Goal: Obtain resource: Obtain resource

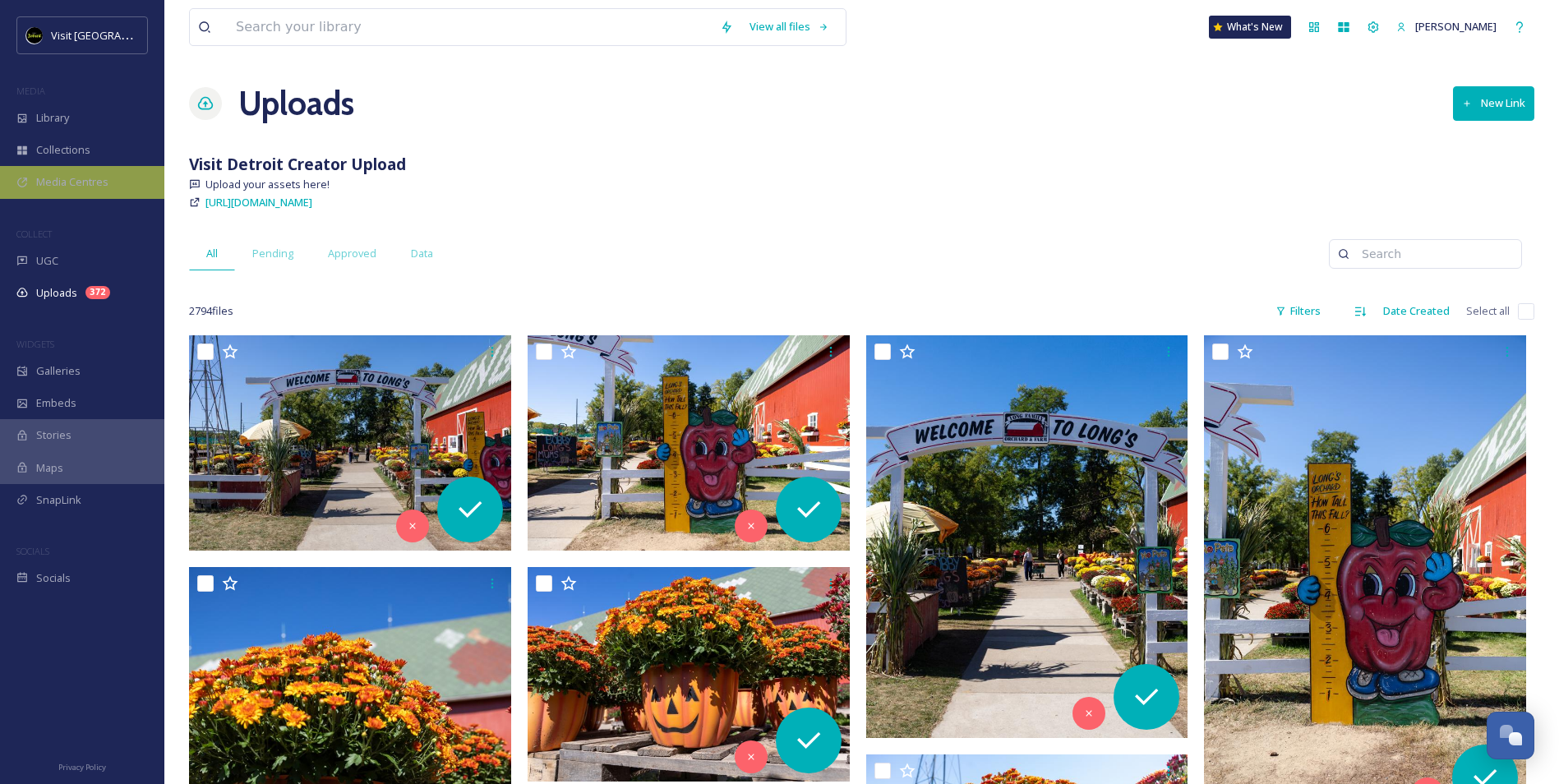
click at [70, 192] on div "Media Centres" at bounding box center [82, 182] width 164 height 32
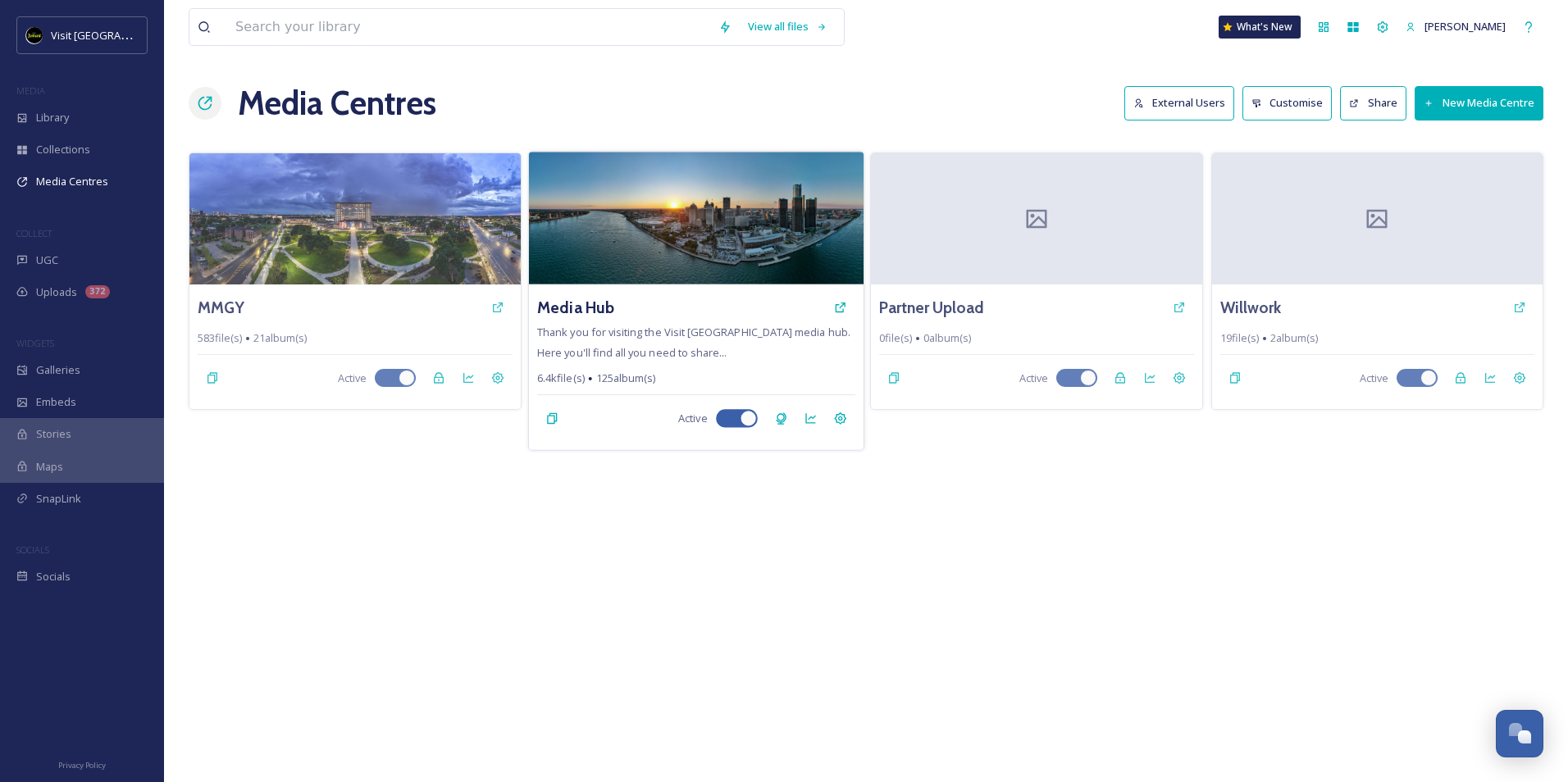
click at [613, 312] on div "Media Hub" at bounding box center [695, 307] width 317 height 30
click at [569, 309] on h3 "Media Hub" at bounding box center [575, 307] width 77 height 24
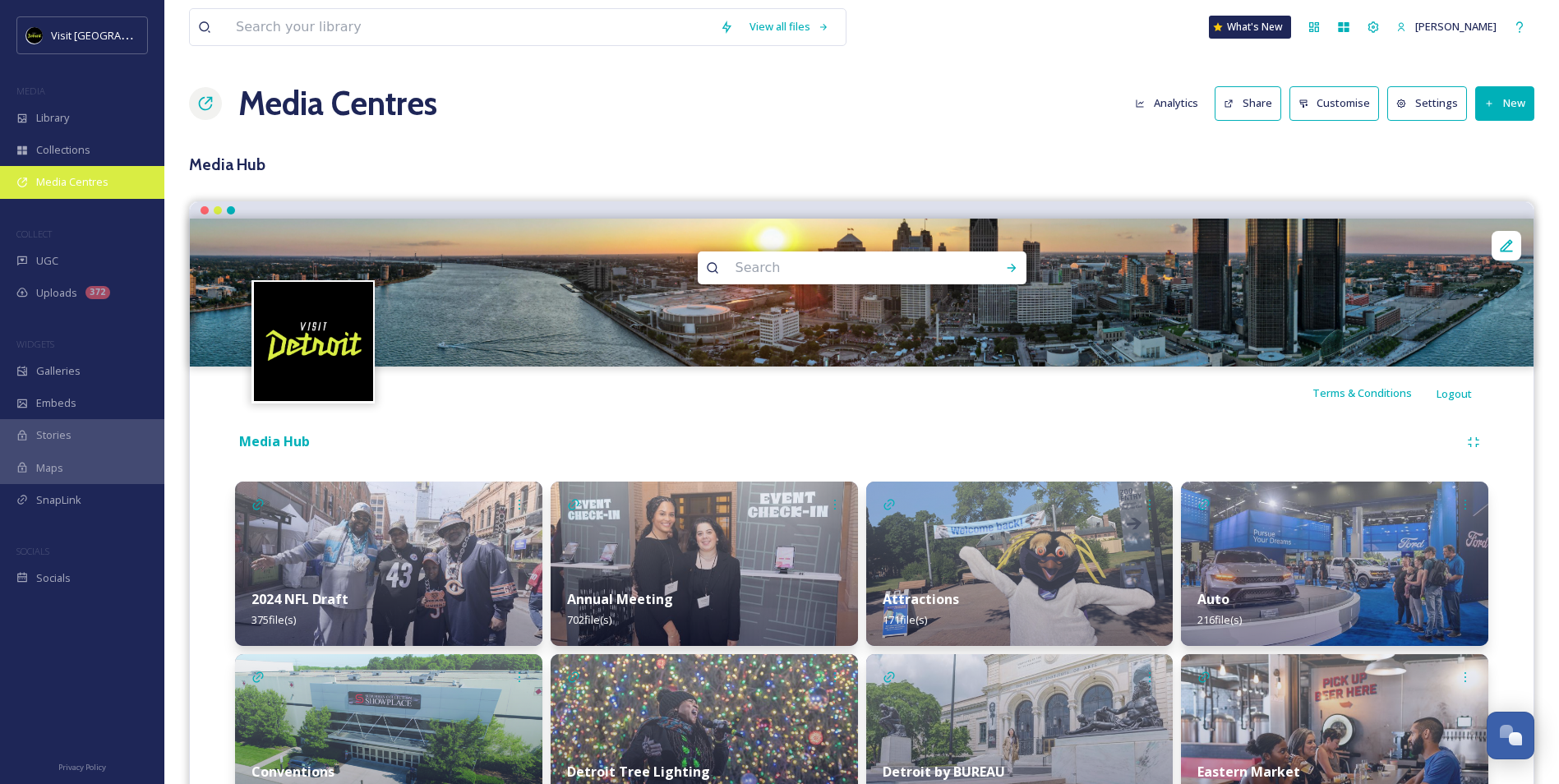
click at [61, 175] on span "Media Centres" at bounding box center [72, 182] width 72 height 16
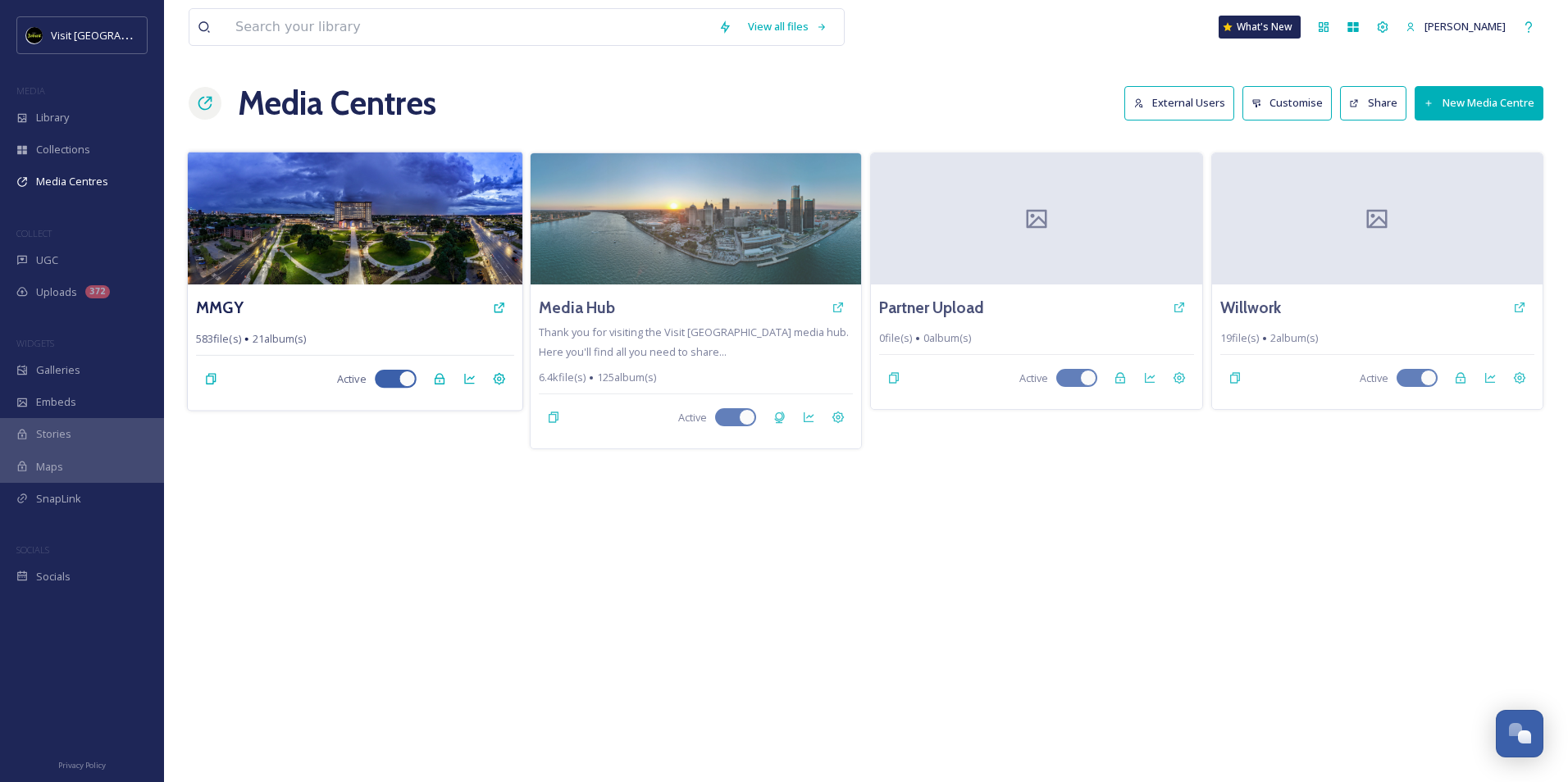
click at [251, 309] on div "MMGY" at bounding box center [354, 307] width 317 height 30
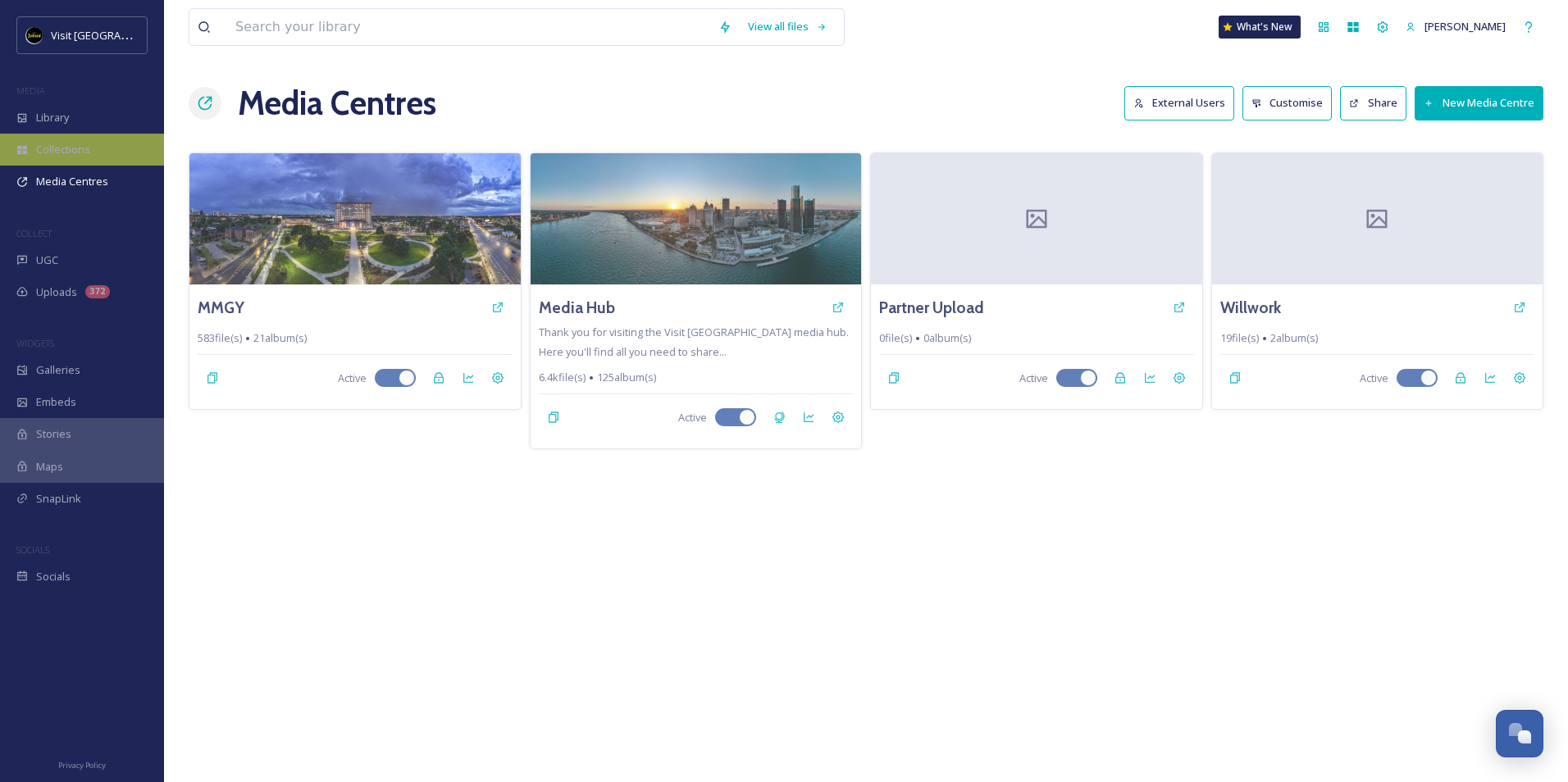
click at [80, 163] on div "Collections" at bounding box center [82, 149] width 164 height 32
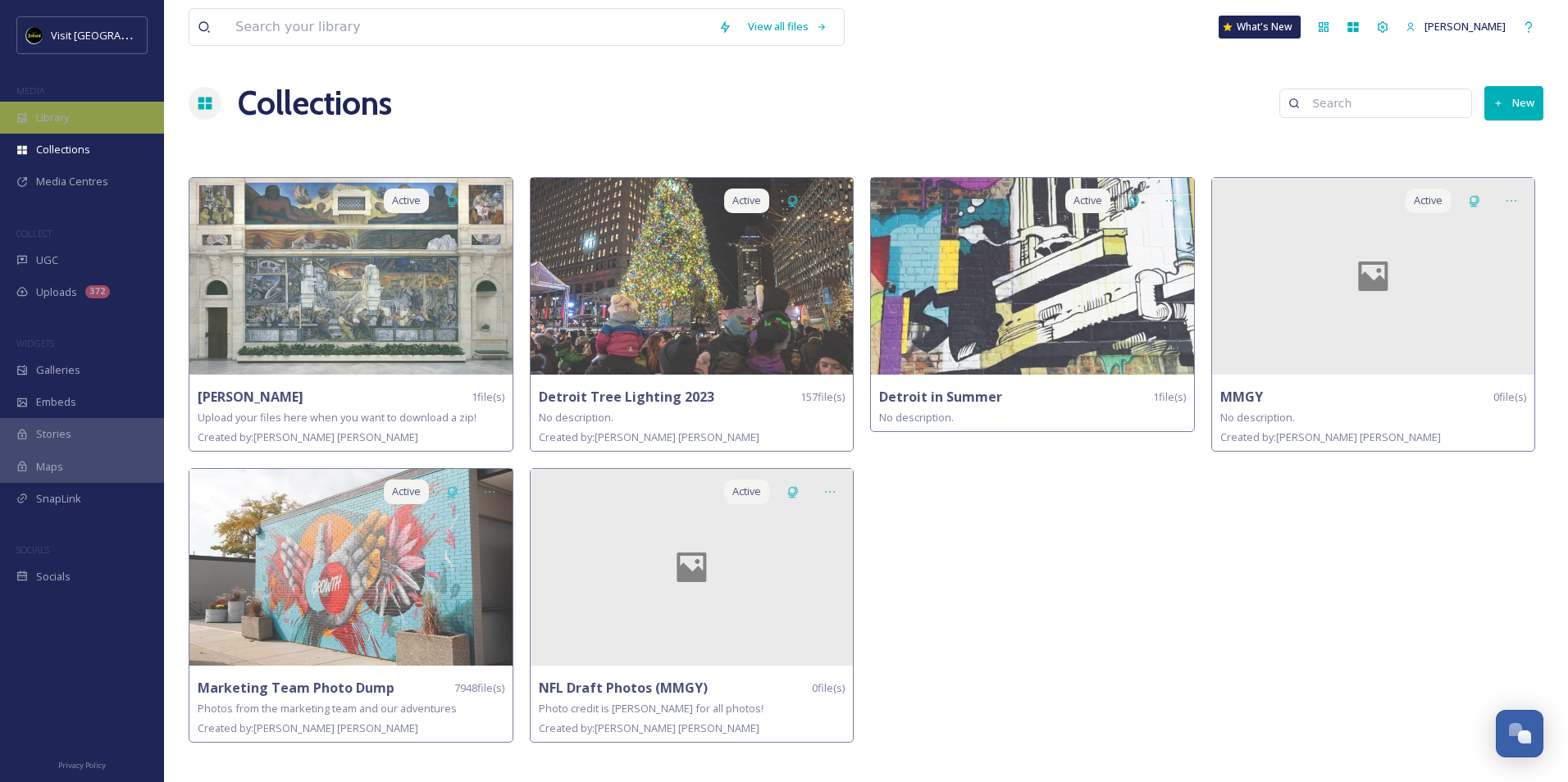
click at [94, 122] on div "Library" at bounding box center [82, 118] width 164 height 32
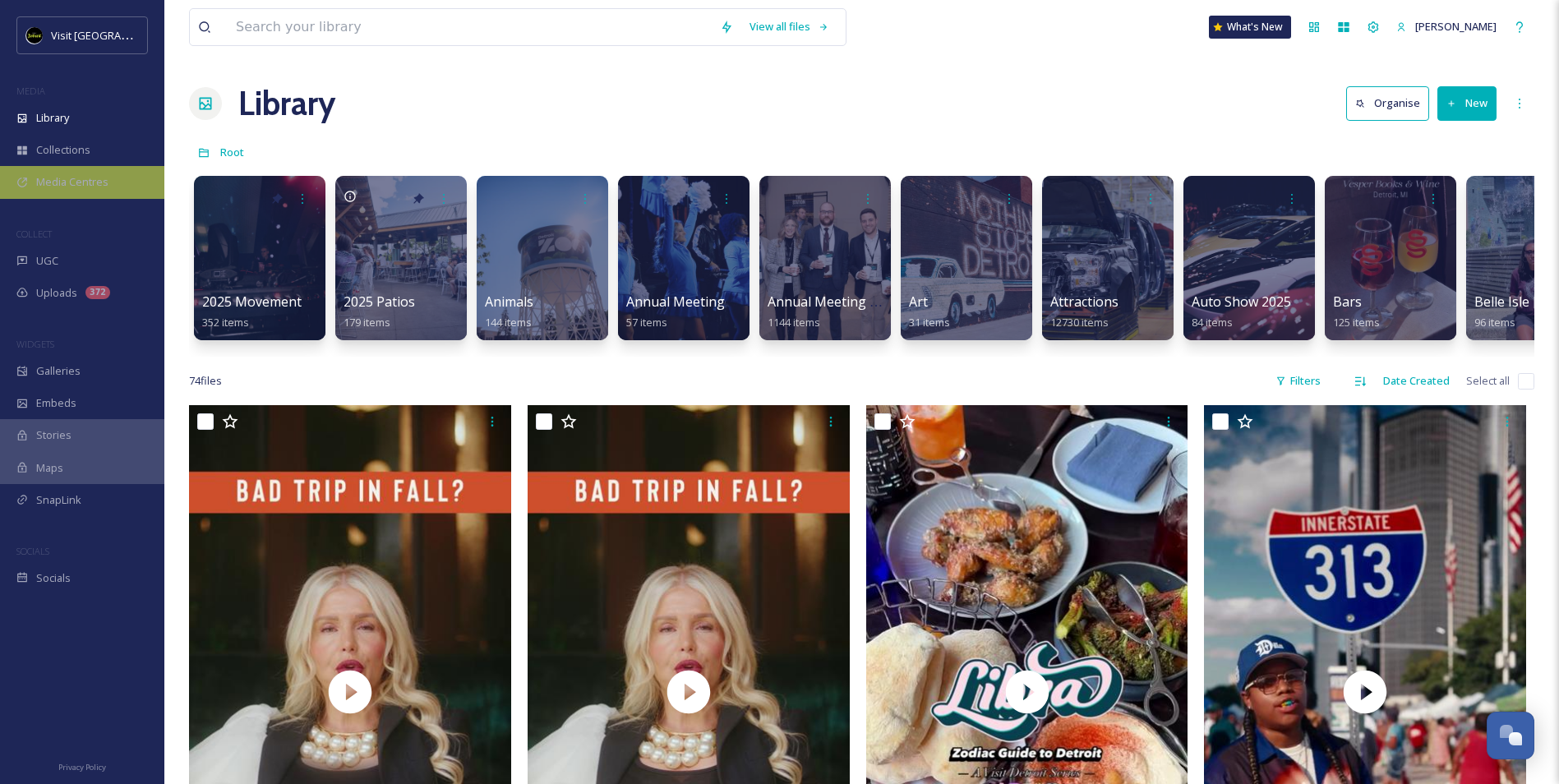
click at [55, 185] on span "Media Centres" at bounding box center [72, 182] width 72 height 16
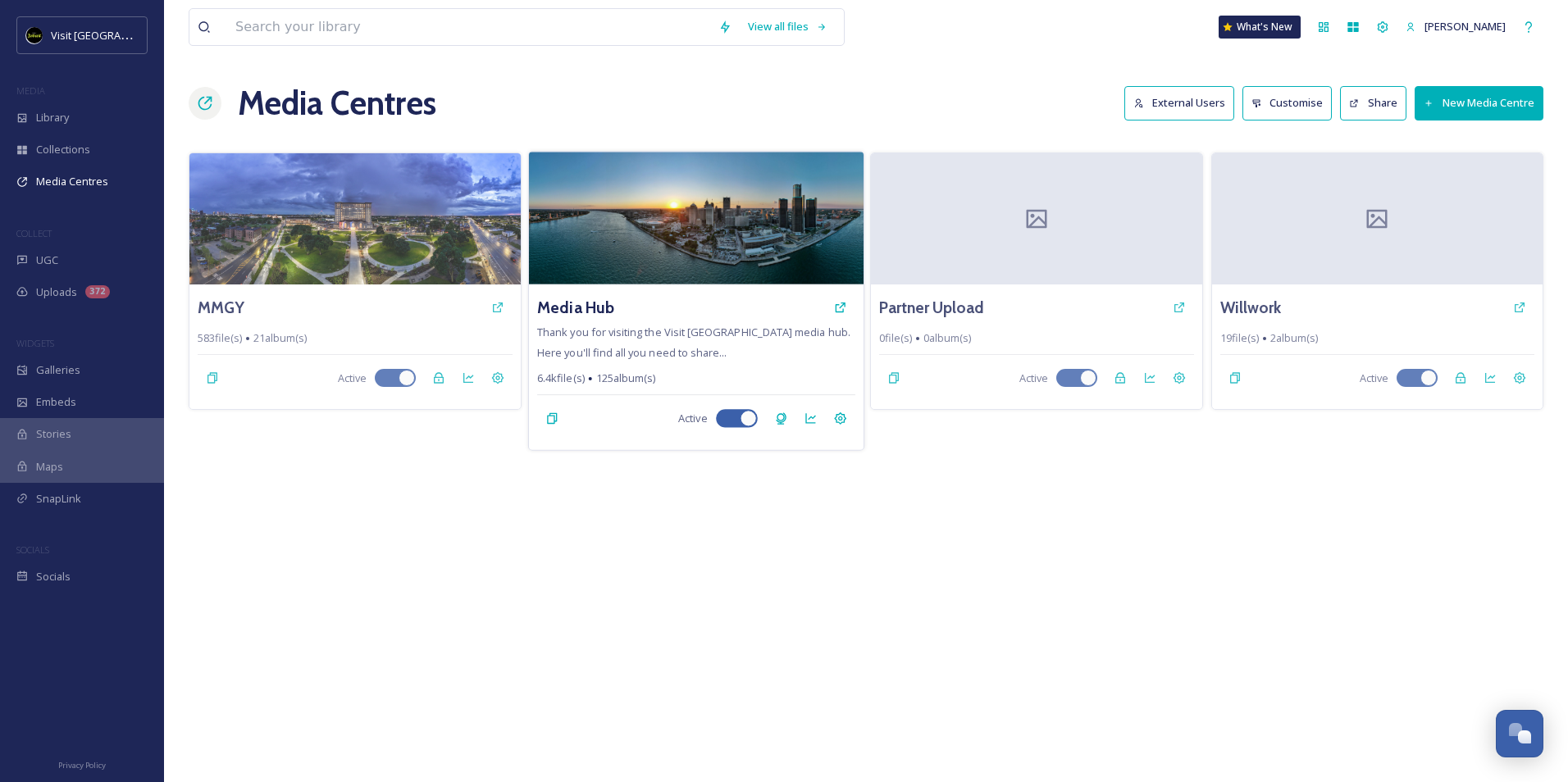
click at [619, 322] on div "Media Hub Thank you for visiting the Visit Detroit media hub. Here you'll find …" at bounding box center [695, 367] width 335 height 166
click at [645, 357] on span "Thank you for visiting the Visit Detroit media hub. Here you'll find all you ne…" at bounding box center [694, 342] width 313 height 35
click at [587, 296] on h3 "Media Hub" at bounding box center [575, 307] width 77 height 24
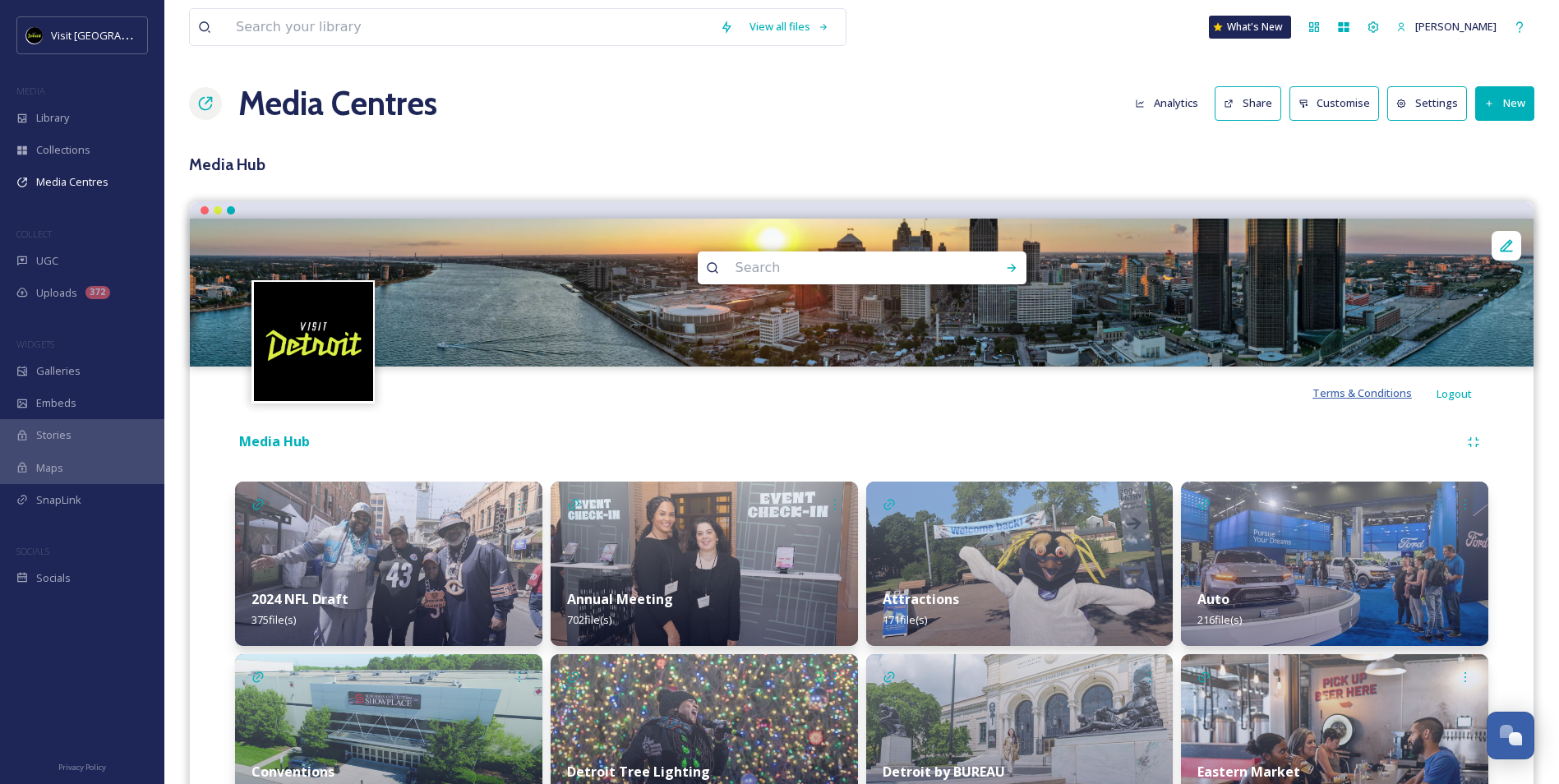
click at [1385, 396] on span "Terms & Conditions" at bounding box center [1362, 393] width 100 height 15
click at [66, 119] on span "Library" at bounding box center [53, 118] width 33 height 16
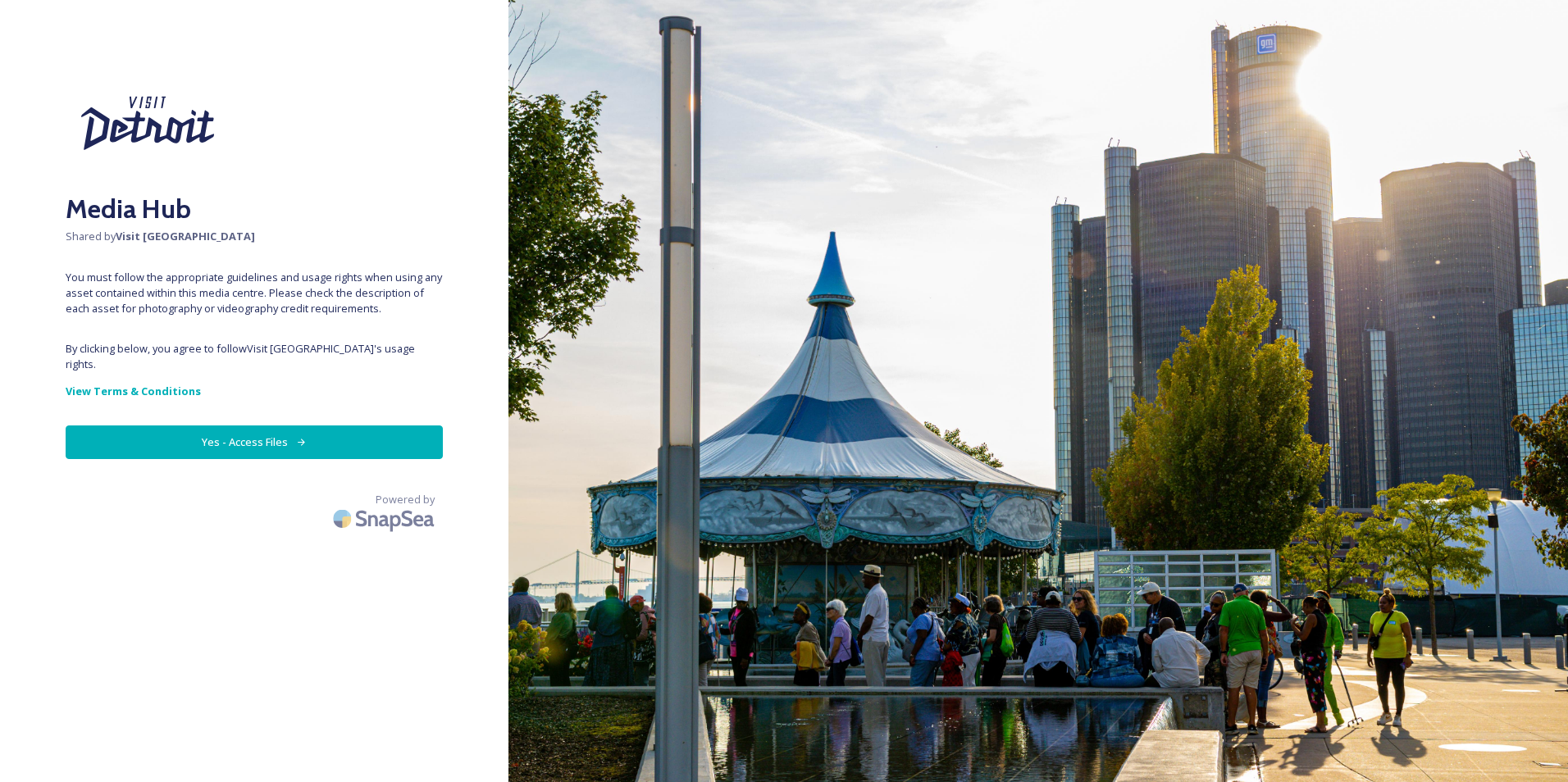
click at [348, 429] on button "Yes - Access Files" at bounding box center [254, 442] width 377 height 34
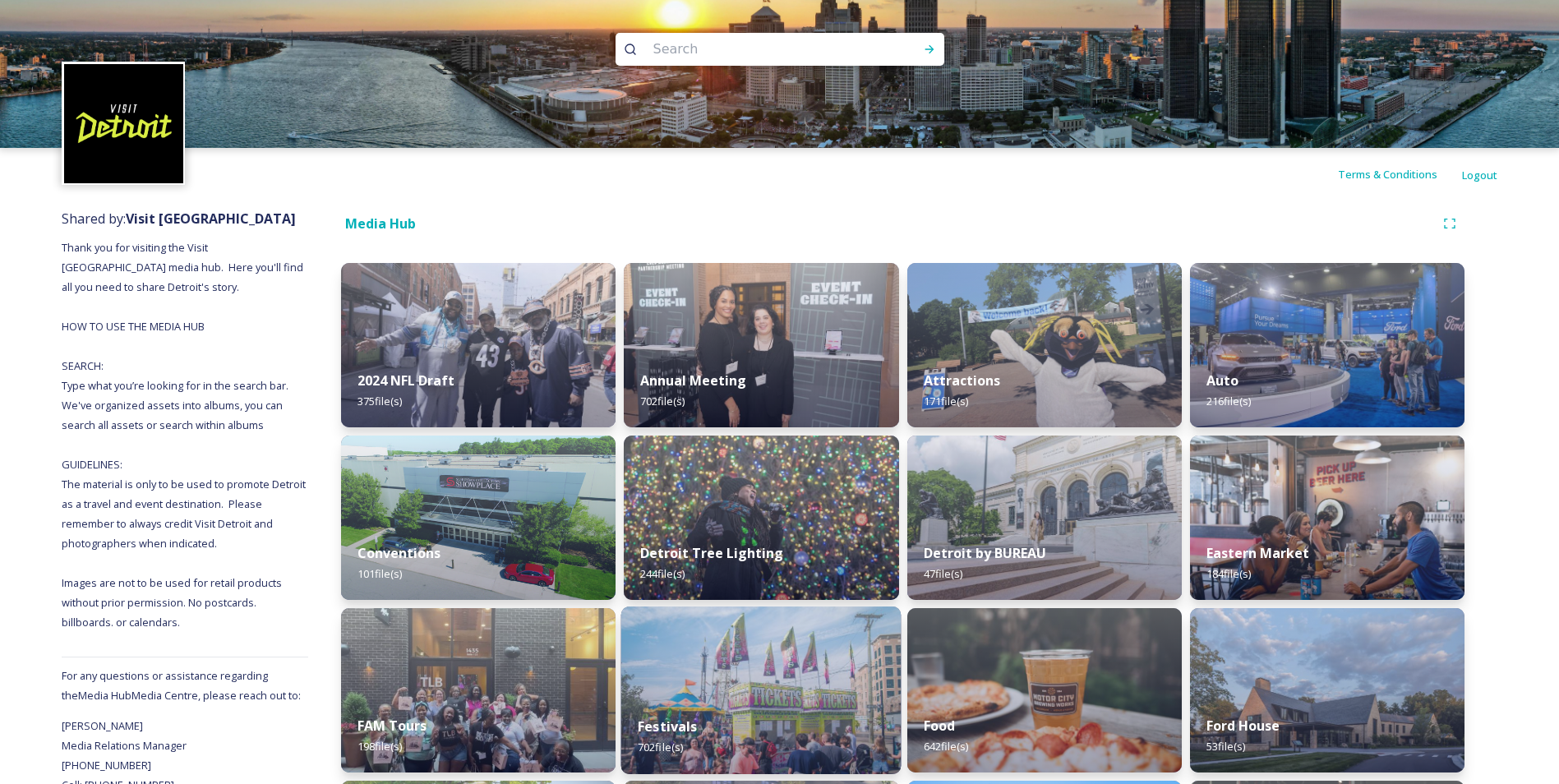
click at [689, 667] on img at bounding box center [761, 690] width 280 height 168
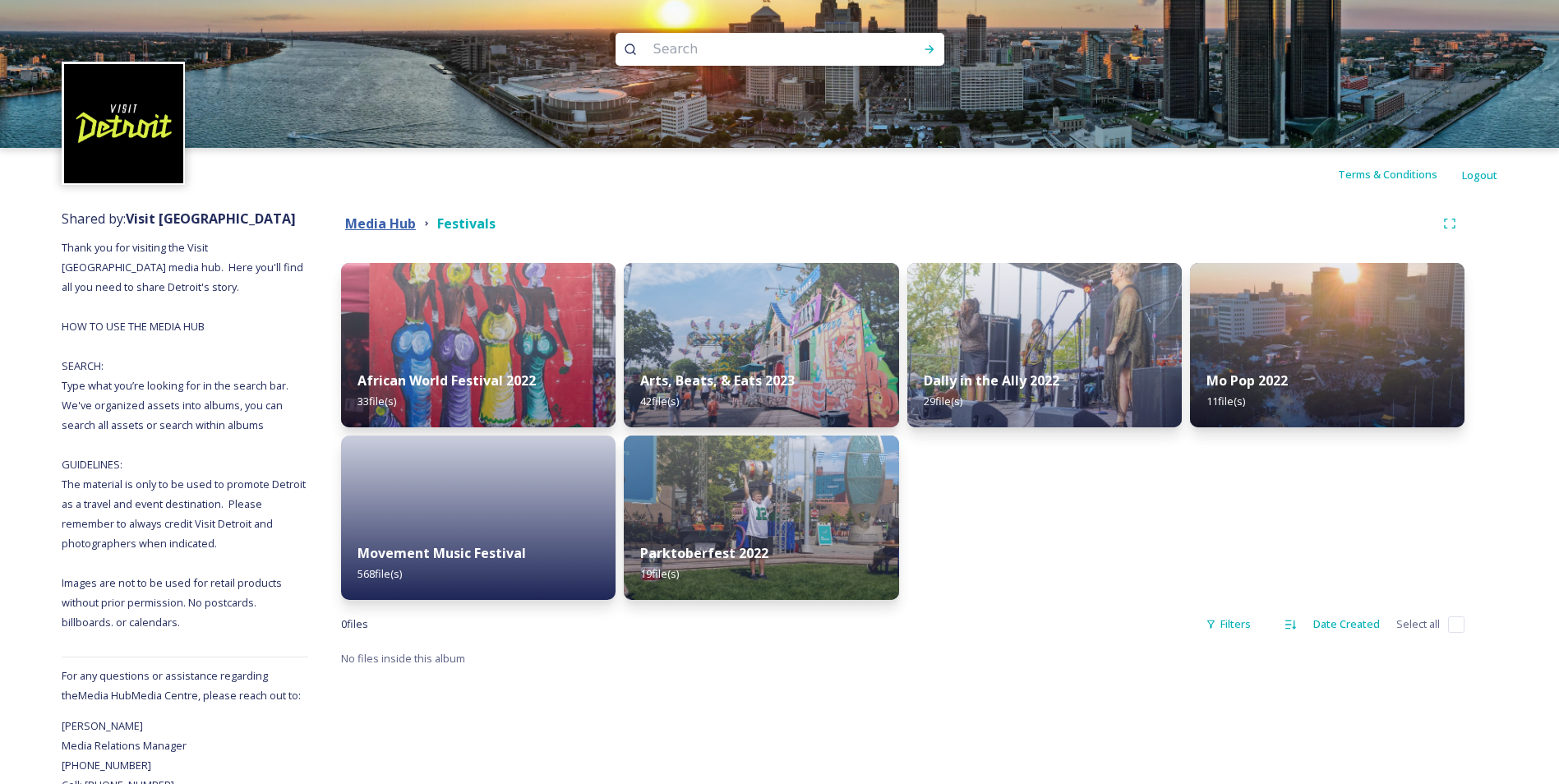
click at [382, 230] on strong "Media Hub" at bounding box center [380, 223] width 71 height 18
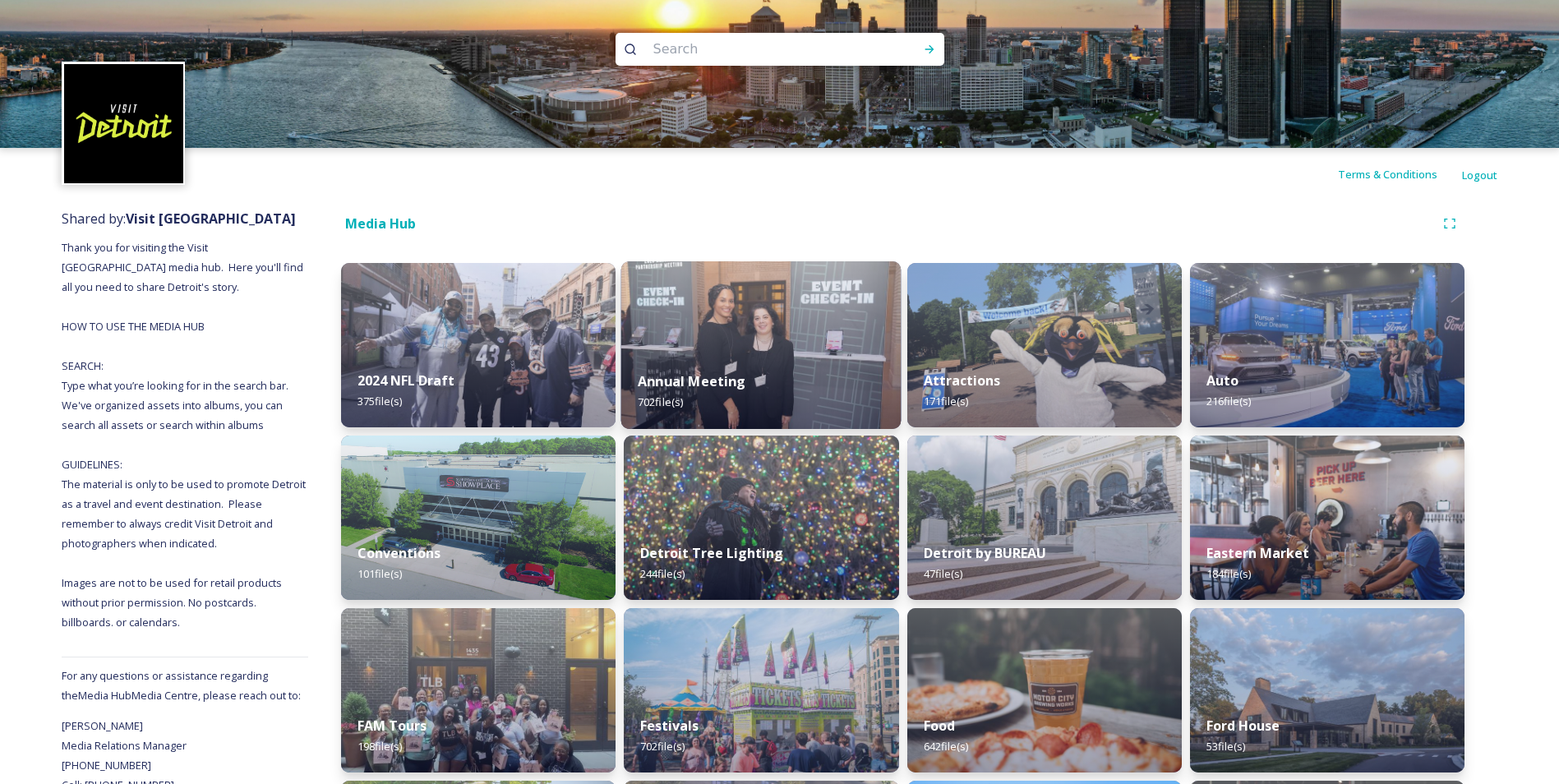
click at [728, 352] on img at bounding box center [761, 345] width 280 height 168
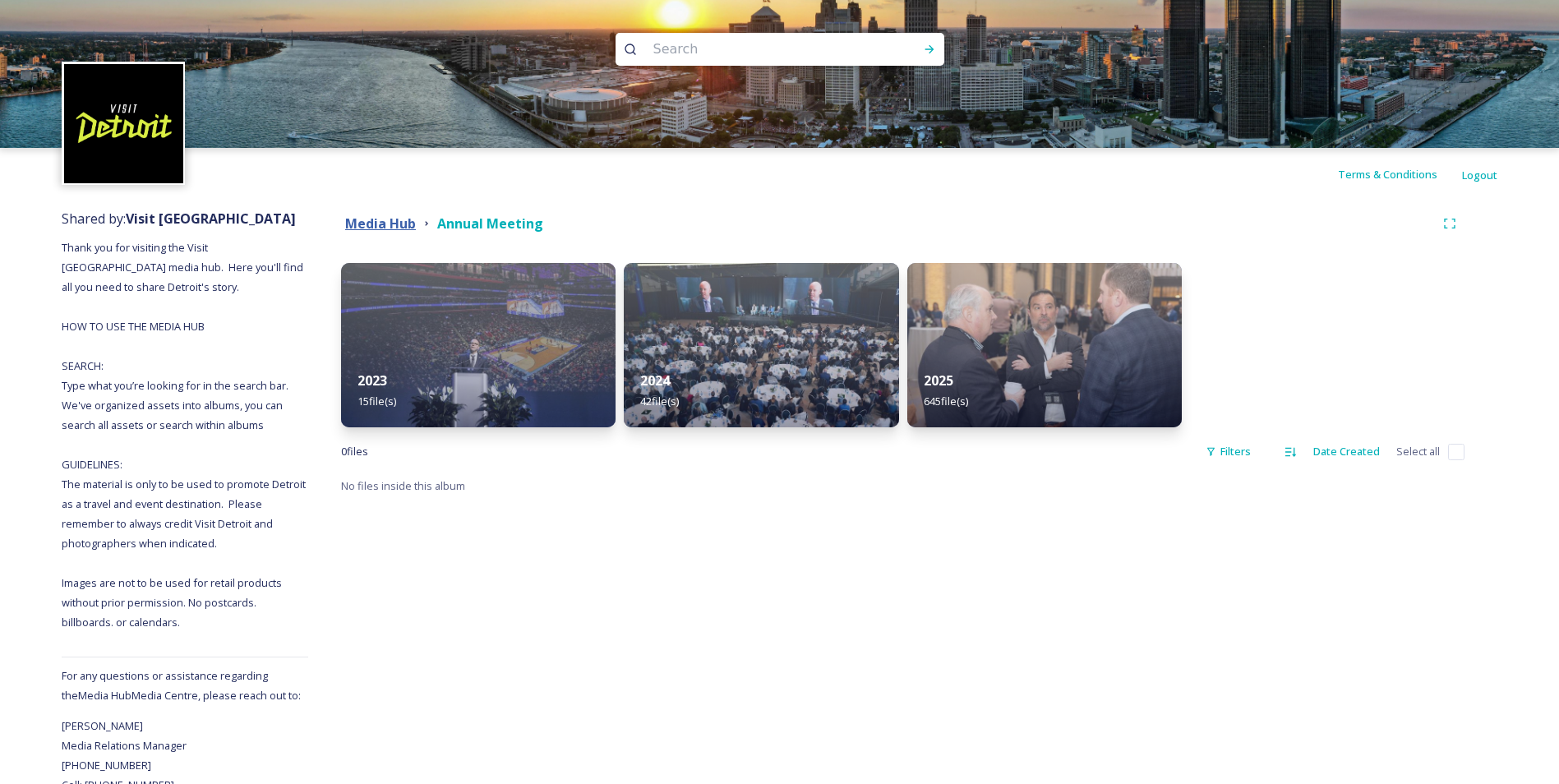
click at [380, 218] on strong "Media Hub" at bounding box center [380, 223] width 71 height 18
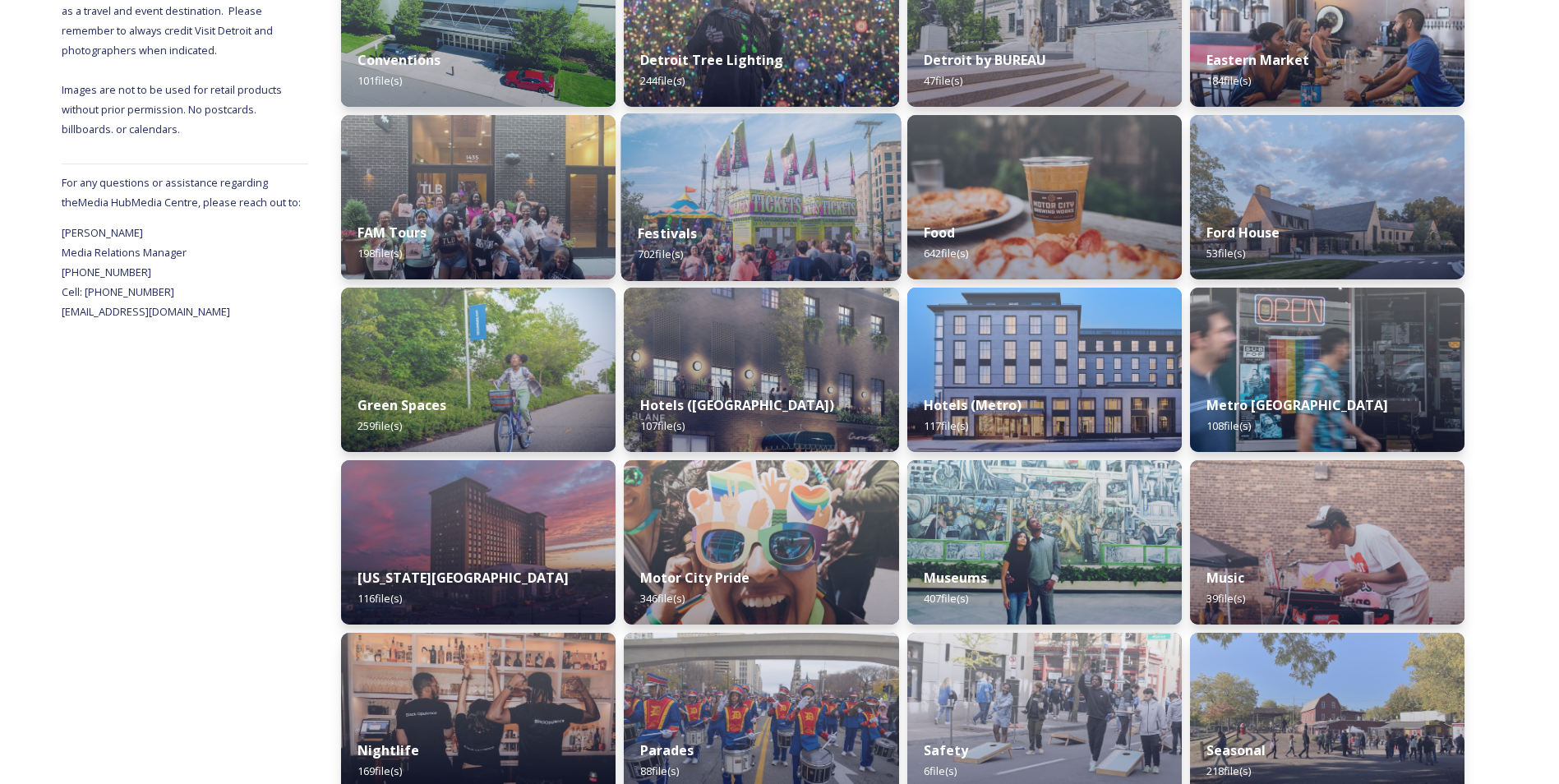
scroll to position [329, 0]
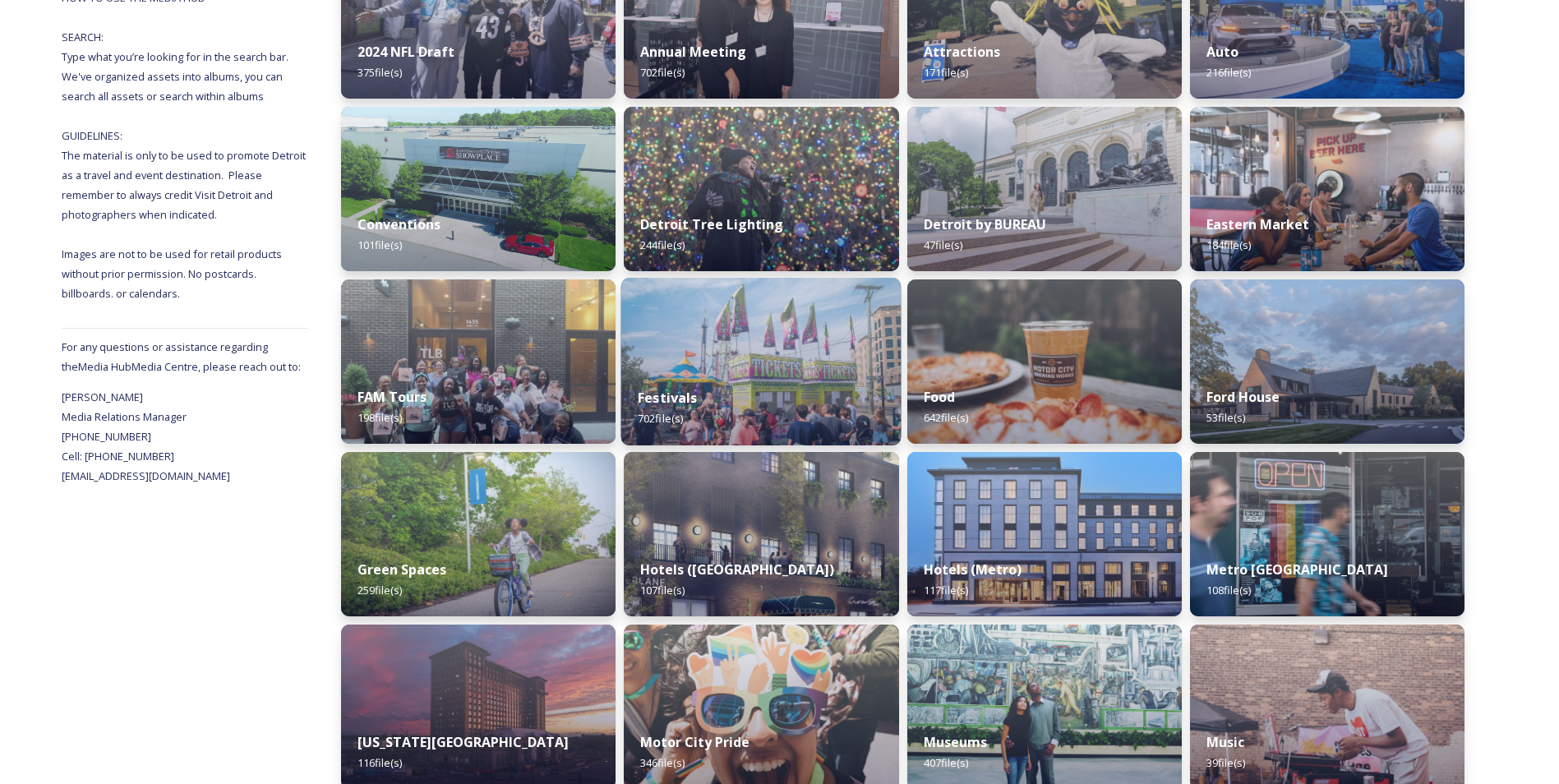
click at [722, 320] on img at bounding box center [761, 361] width 280 height 168
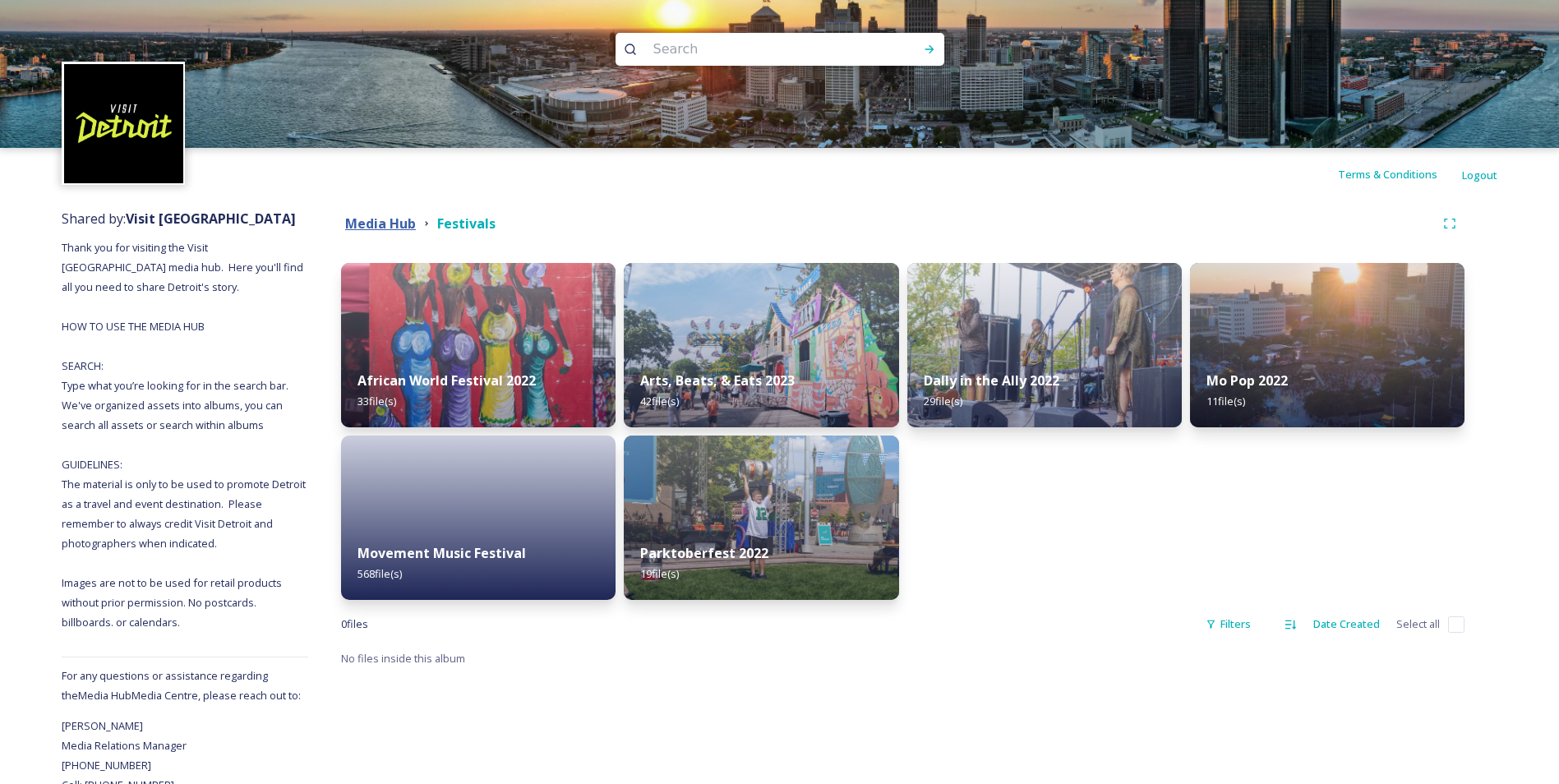
click at [351, 222] on strong "Media Hub" at bounding box center [380, 223] width 71 height 18
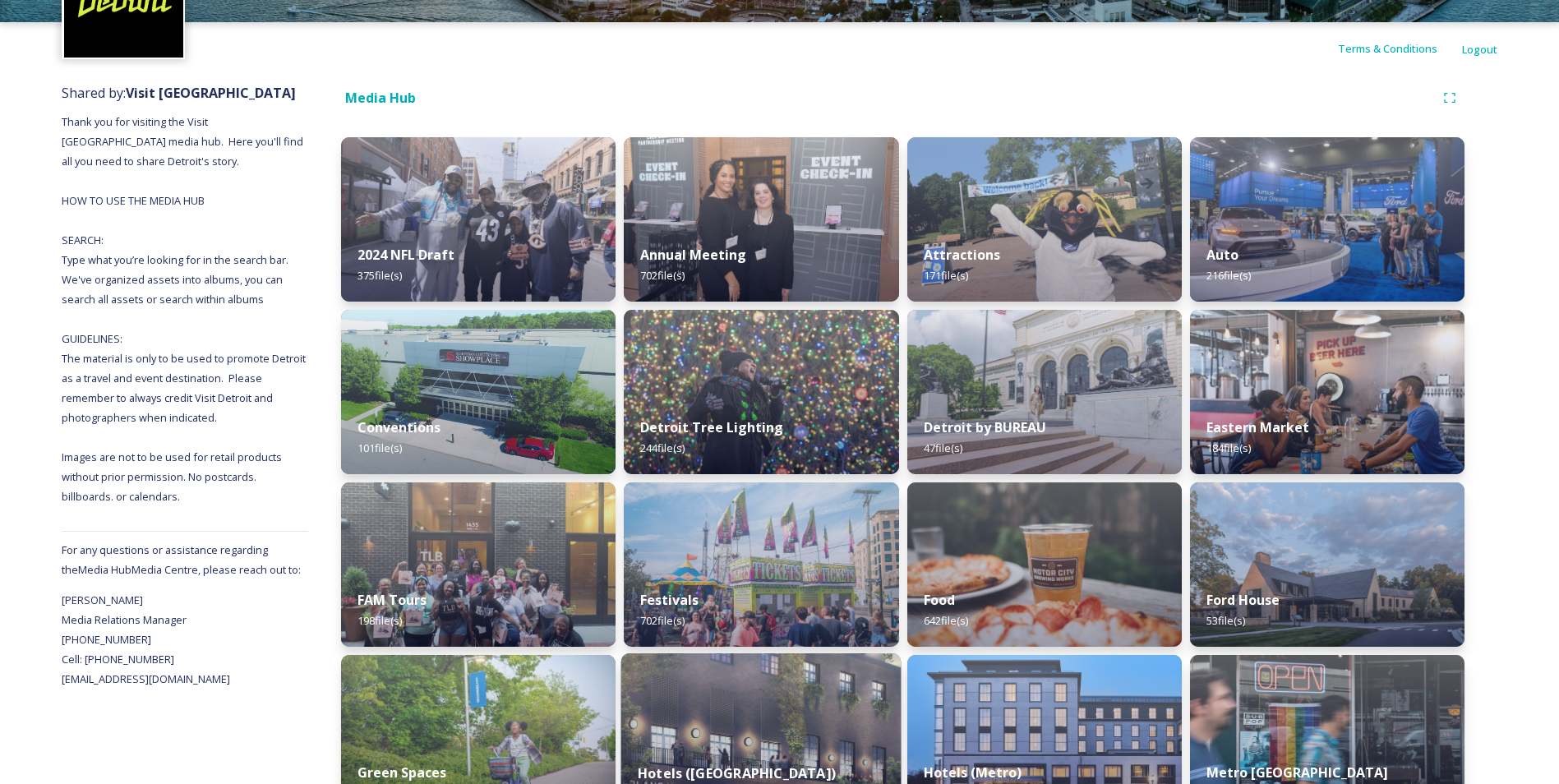
scroll to position [247, 0]
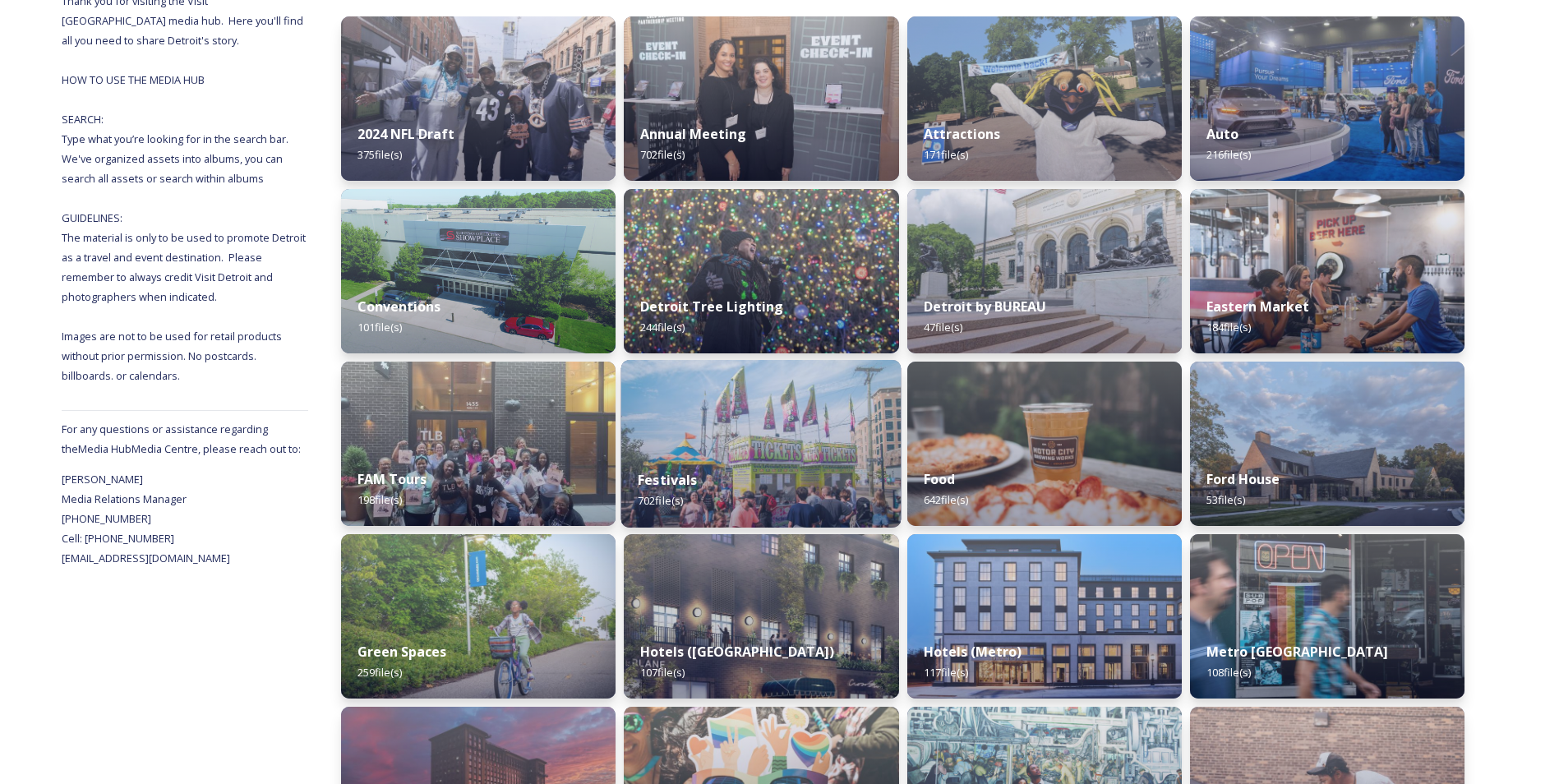
click at [812, 454] on div "Festivals 702 file(s)" at bounding box center [761, 490] width 280 height 75
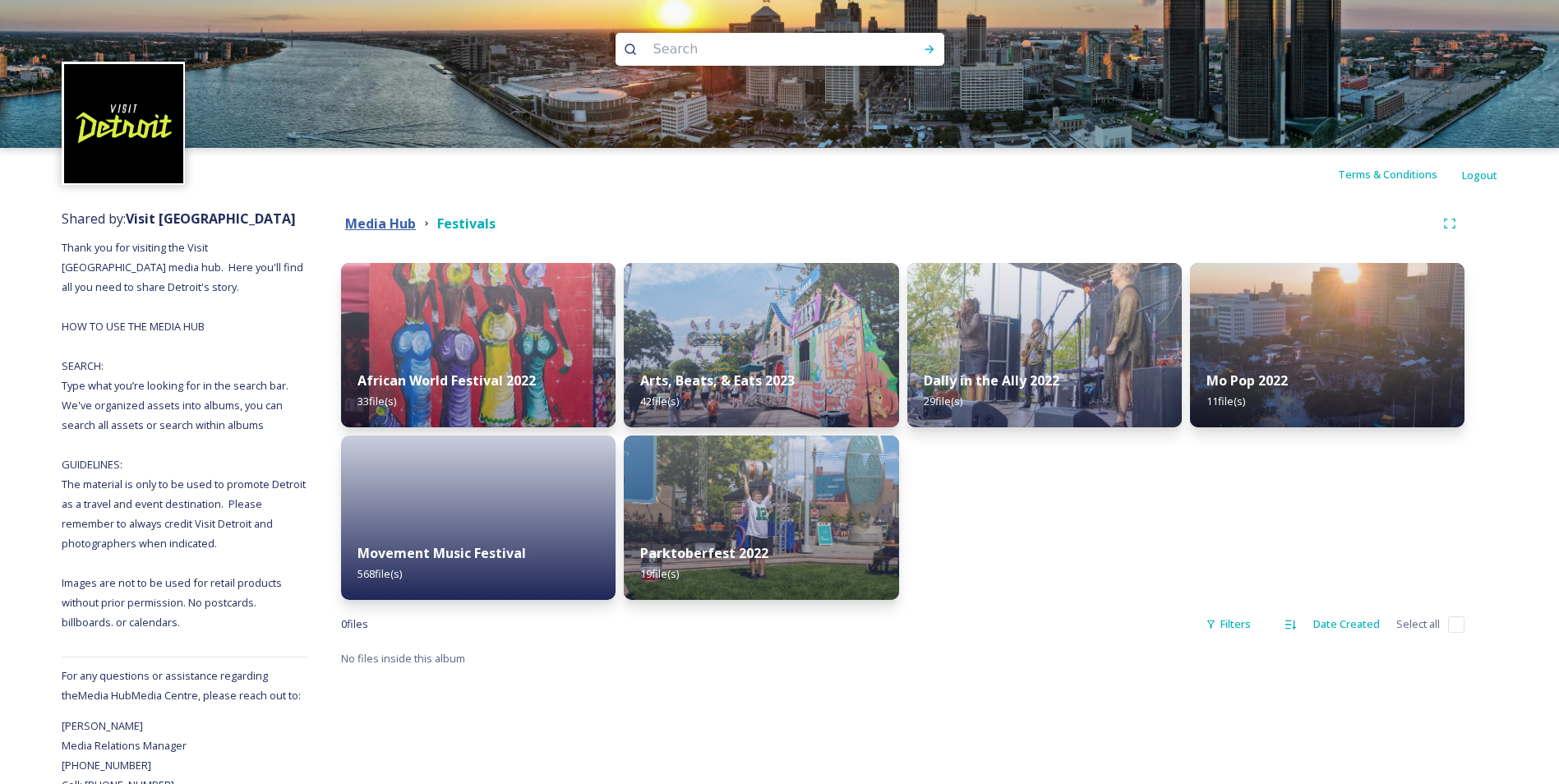
click at [369, 230] on strong "Media Hub" at bounding box center [380, 223] width 71 height 18
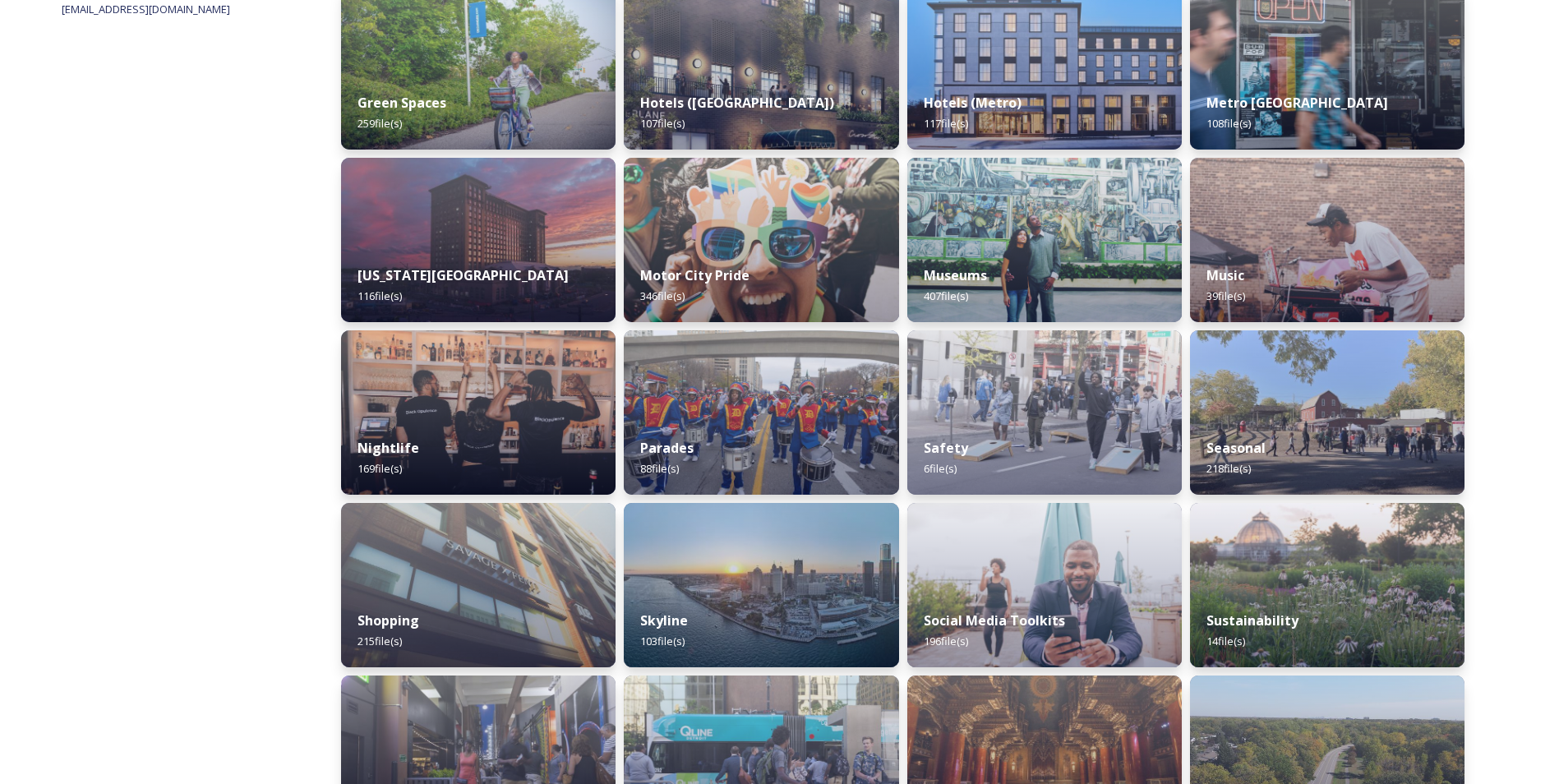
scroll to position [868, 0]
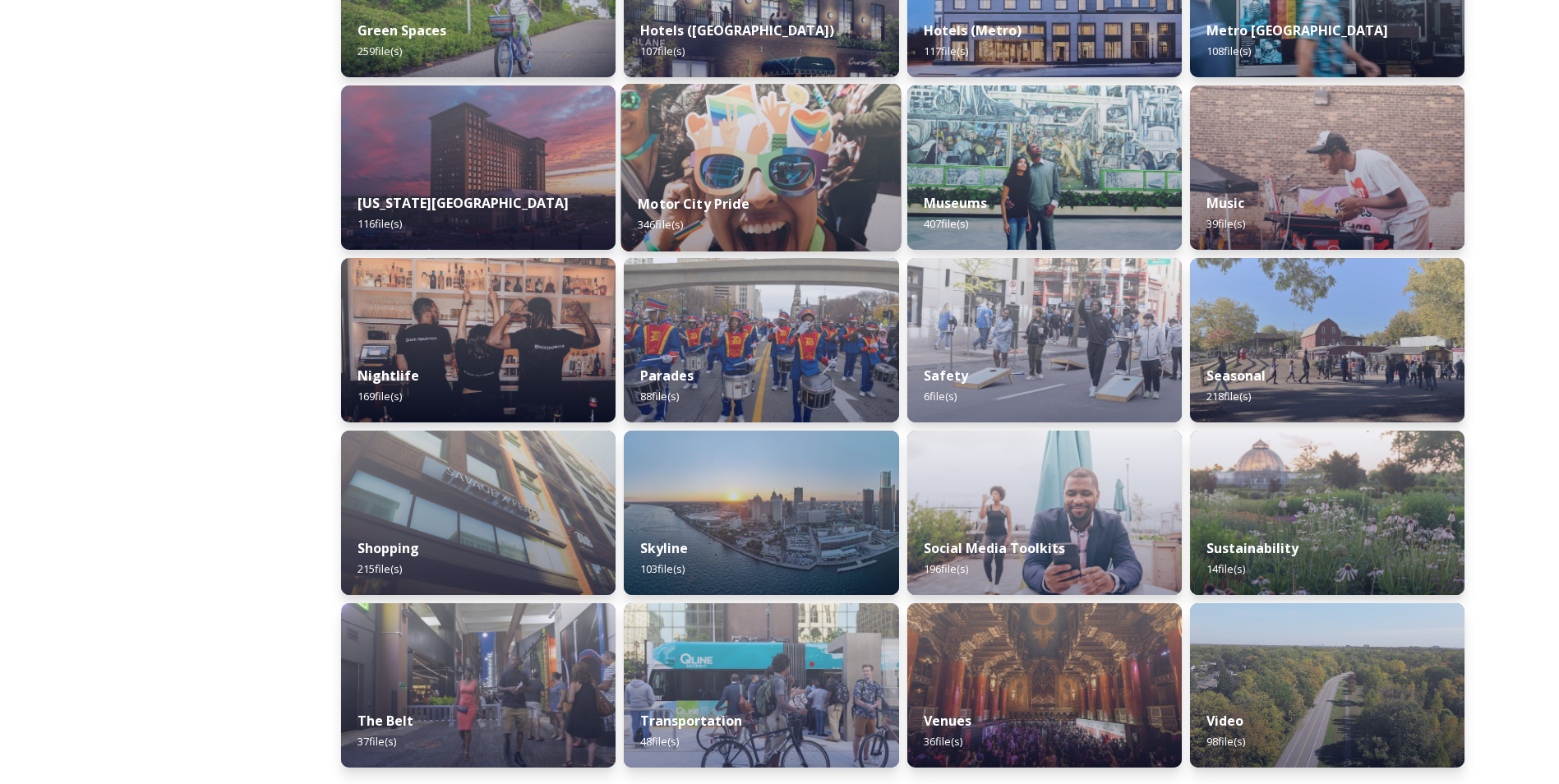
click at [771, 150] on img at bounding box center [761, 168] width 280 height 168
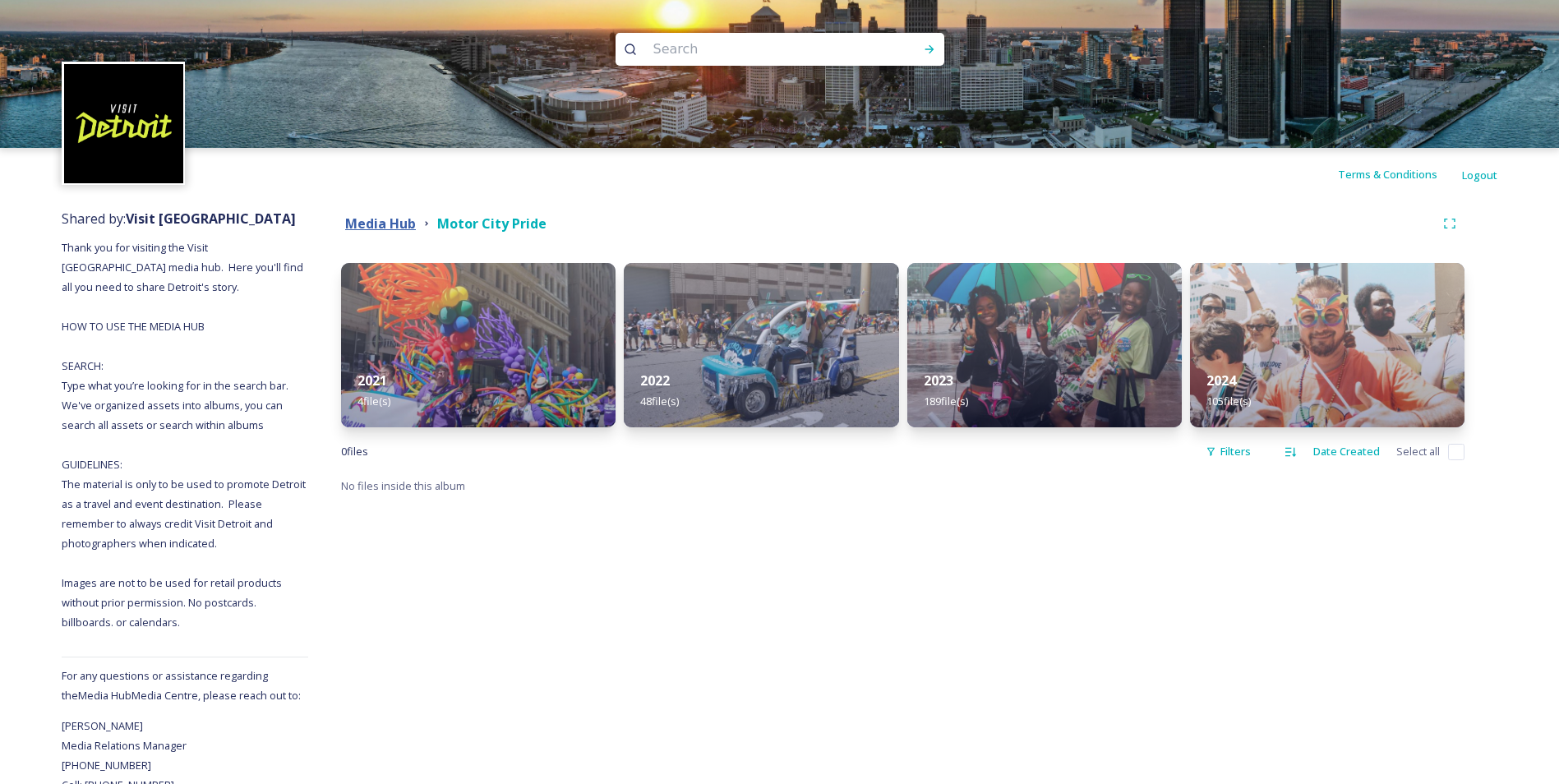
click at [384, 222] on strong "Media Hub" at bounding box center [380, 223] width 71 height 18
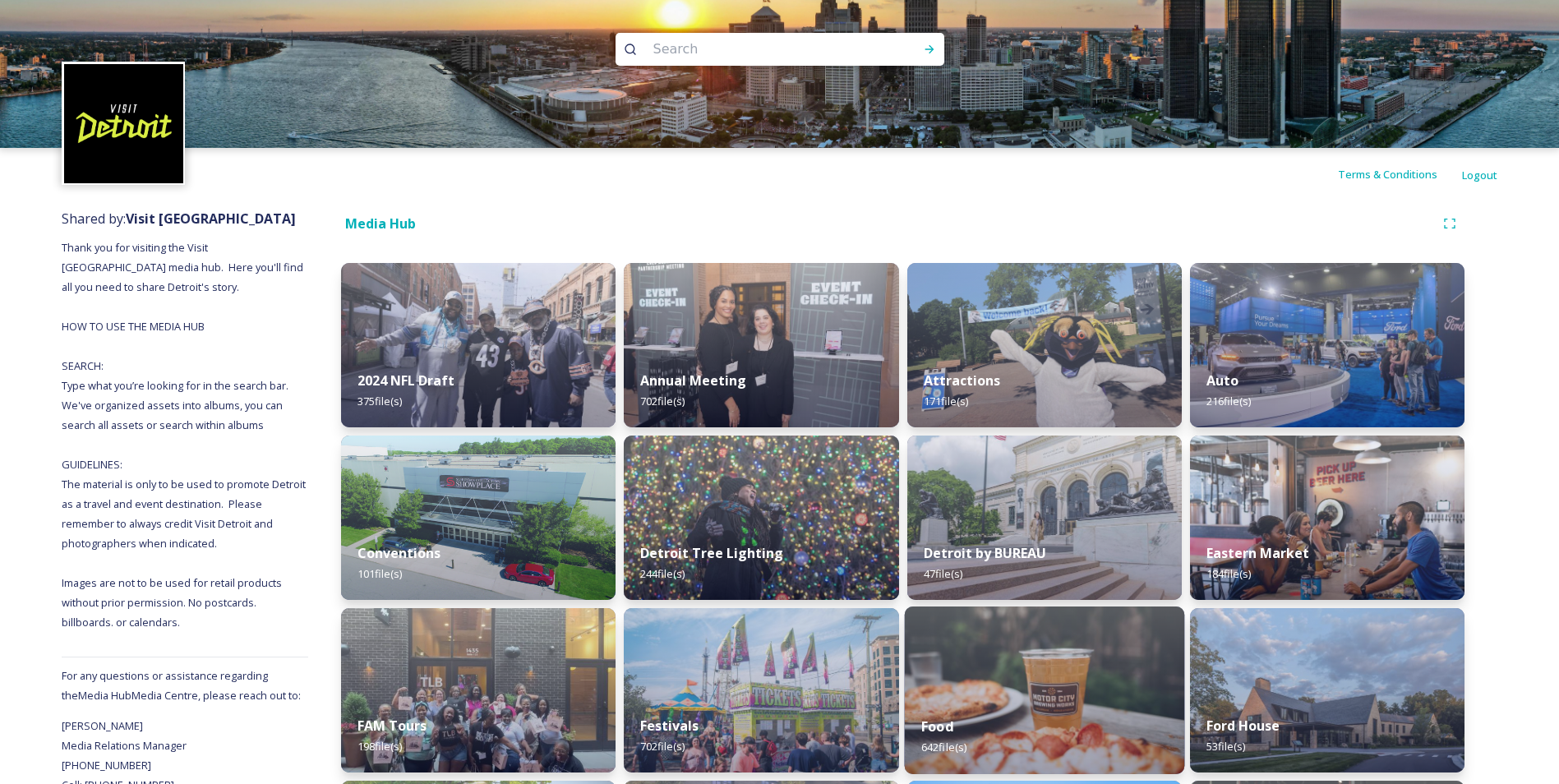
click at [936, 662] on img at bounding box center [1043, 690] width 280 height 168
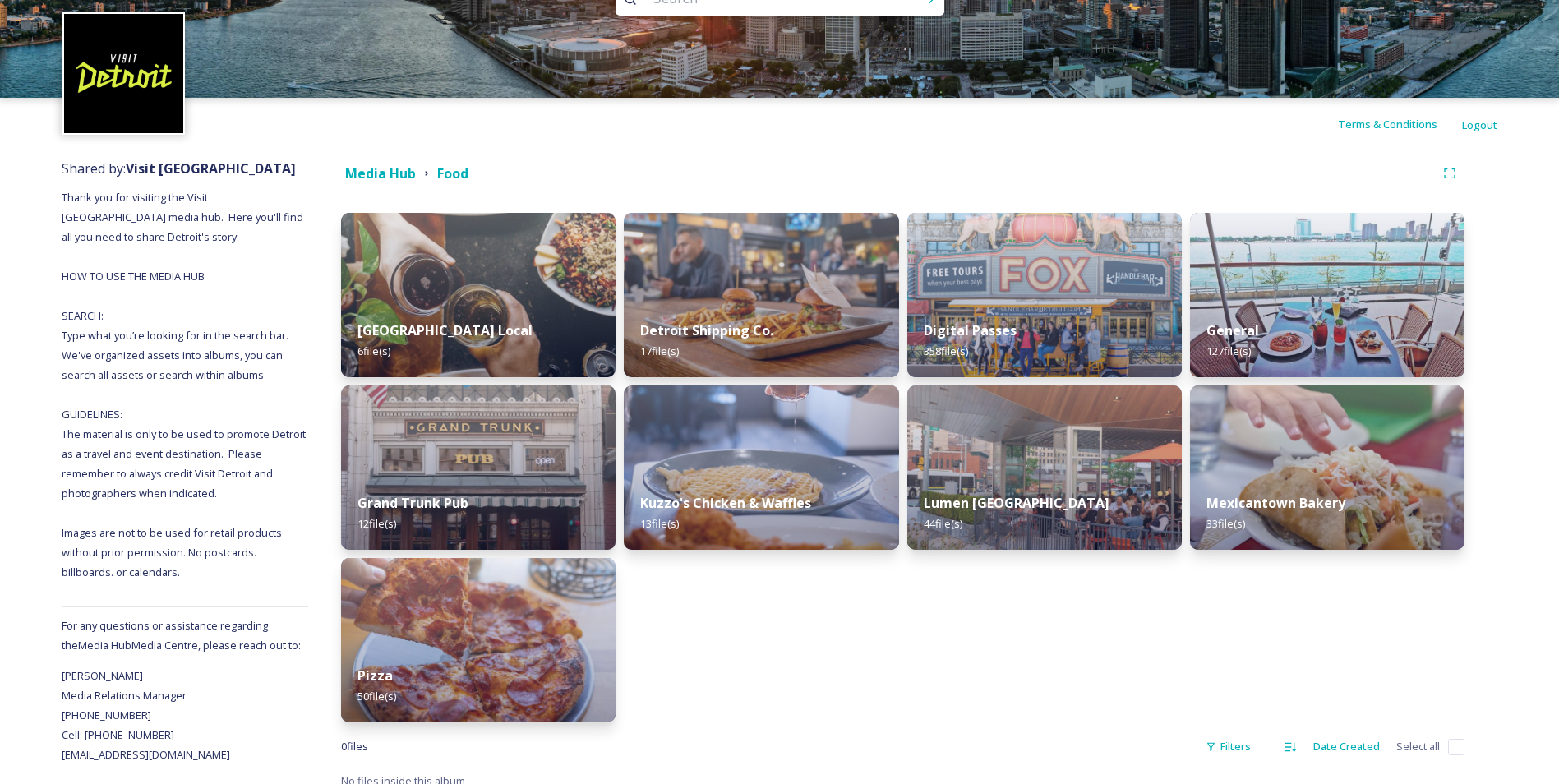
scroll to position [65, 0]
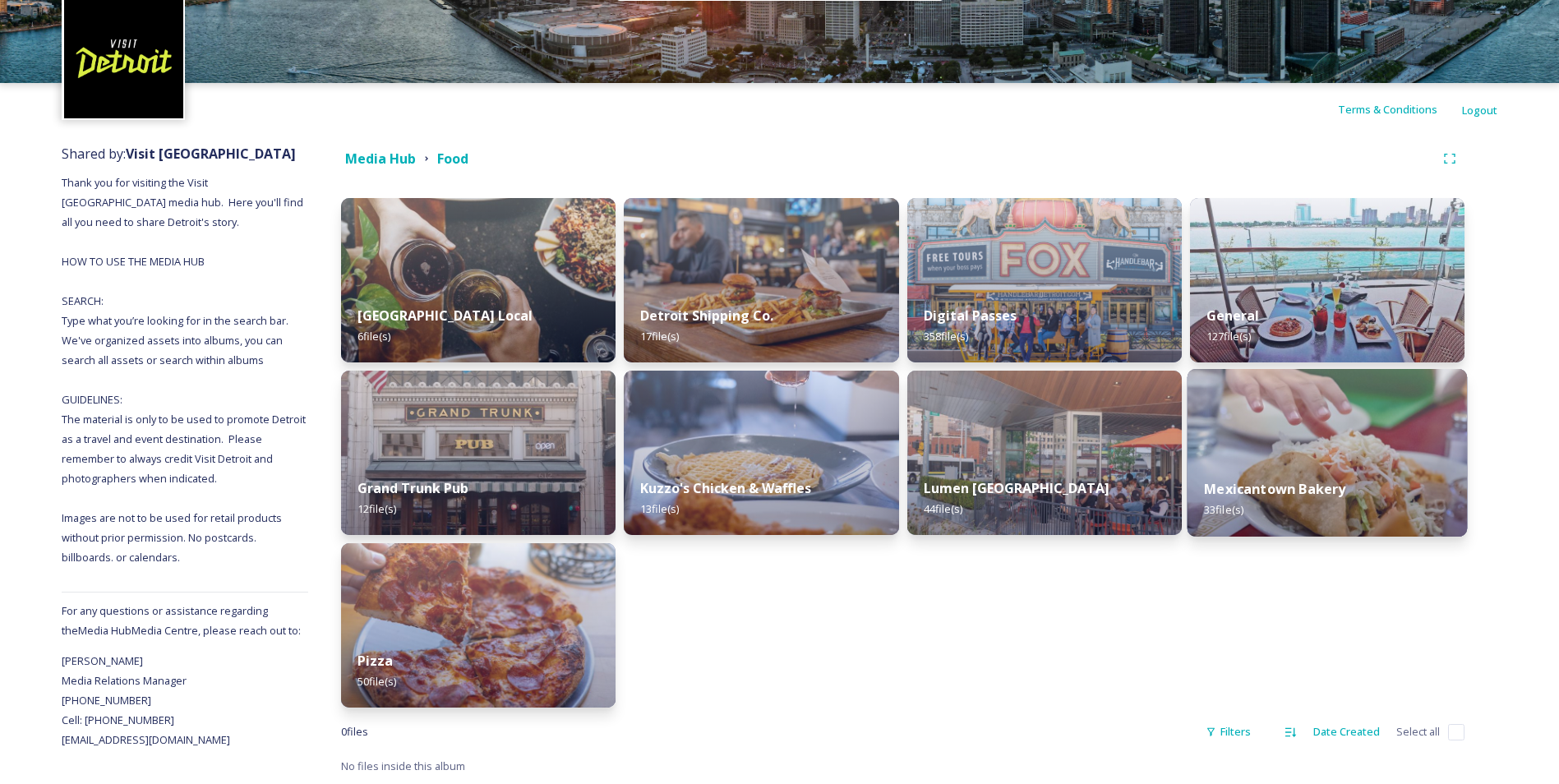
click at [1295, 419] on img at bounding box center [1326, 453] width 280 height 168
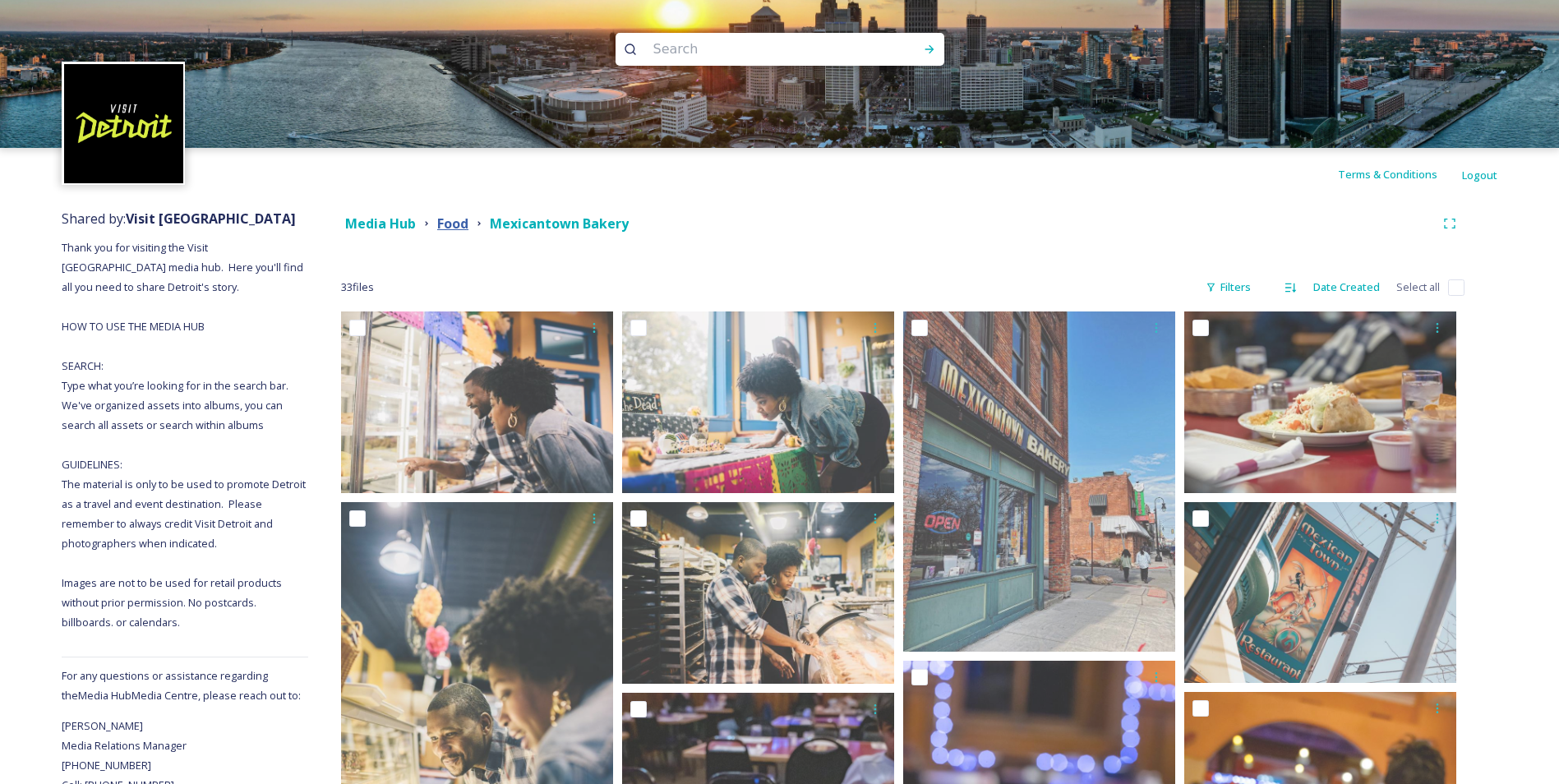
click at [440, 226] on strong "Food" at bounding box center [453, 223] width 32 height 18
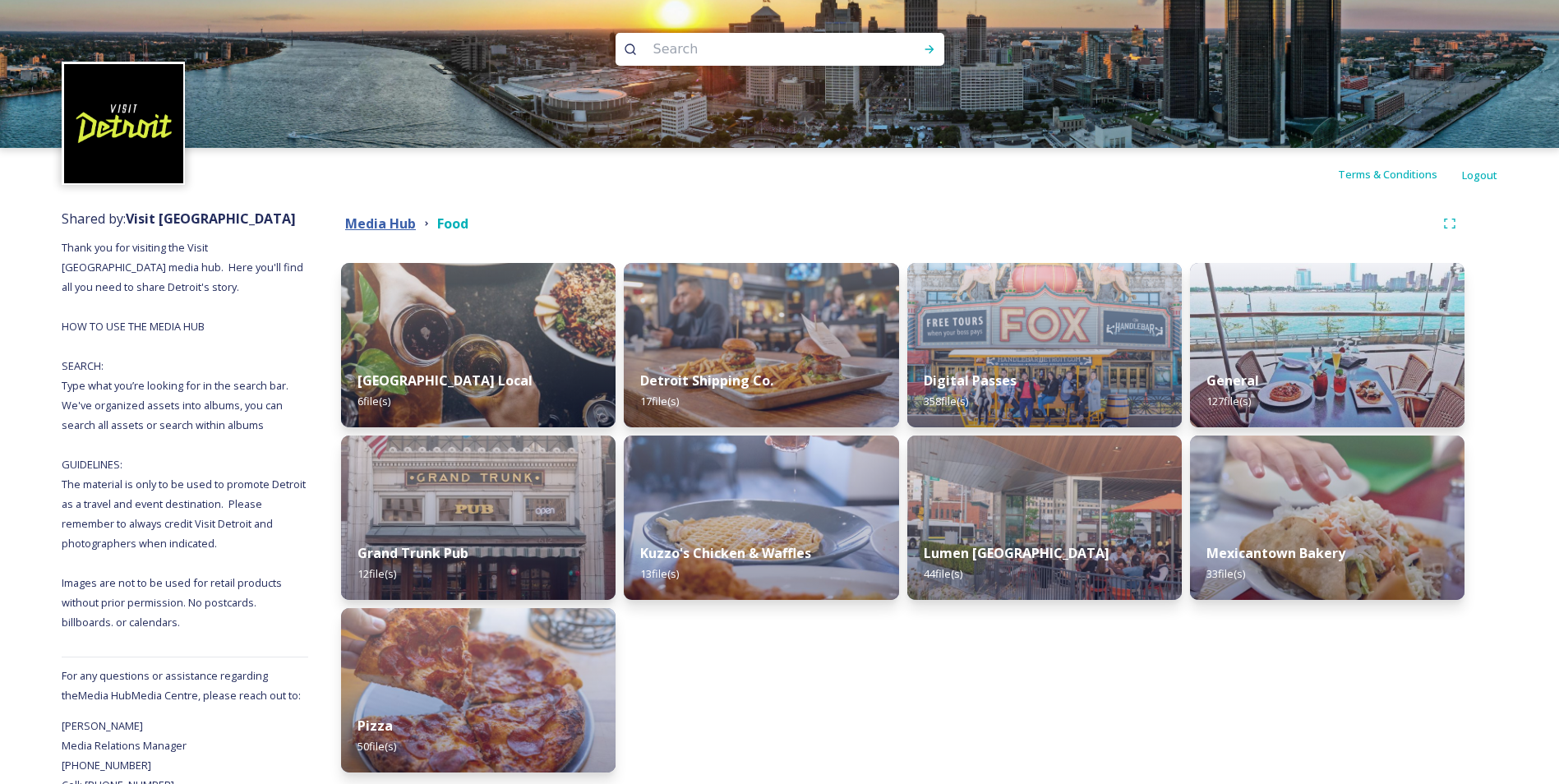
click at [377, 231] on strong "Media Hub" at bounding box center [380, 223] width 71 height 18
